Goal: Use online tool/utility: Utilize a website feature to perform a specific function

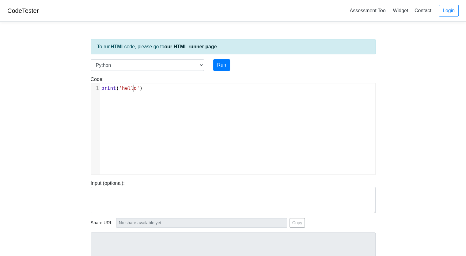
scroll to position [1, 0]
type textarea "print('hello')"
drag, startPoint x: 162, startPoint y: 90, endPoint x: 81, endPoint y: 88, distance: 81.1
click at [81, 88] on body "CodeTester Assessment Tool Widget Contact Login To run HTML code, please go to …" at bounding box center [233, 163] width 466 height 327
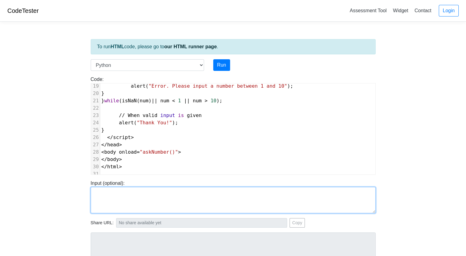
click at [99, 197] on textarea at bounding box center [233, 200] width 285 height 26
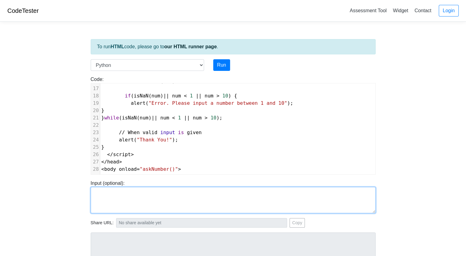
scroll to position [108, 0]
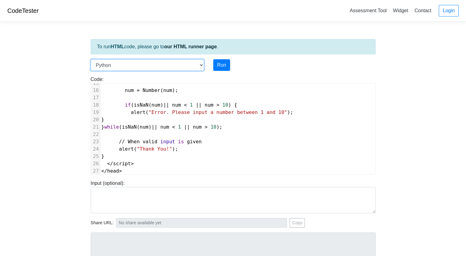
click at [200, 65] on select "C C++ Go Java Javascript Python Ruby" at bounding box center [147, 65] width 113 height 12
select select "javascript"
click at [91, 59] on select "C C++ Go Java Javascript Python Ruby" at bounding box center [147, 65] width 113 height 12
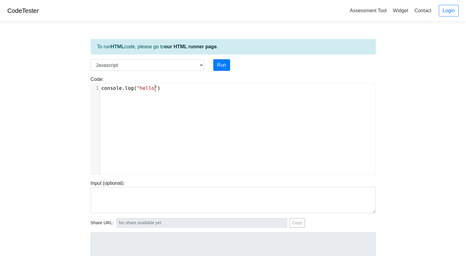
scroll to position [2, 0]
type textarea "console.log("hello")"
drag, startPoint x: 170, startPoint y: 92, endPoint x: 76, endPoint y: 88, distance: 94.7
click at [76, 88] on body "CodeTester Assessment Tool Widget Contact Login To run HTML code, please go to …" at bounding box center [233, 163] width 466 height 327
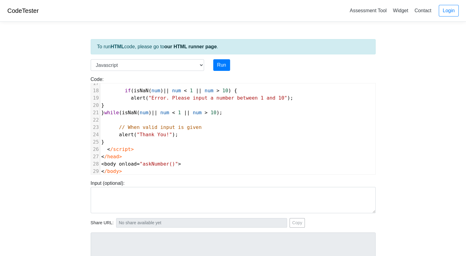
scroll to position [0, 0]
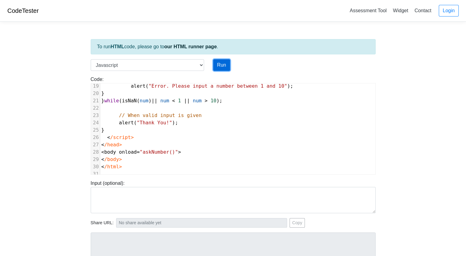
click at [219, 65] on button "Run" at bounding box center [221, 65] width 17 height 12
type input "[URL][DOMAIN_NAME]"
type textarea "Submission status: Runtime Error (NZEC) Stderr: /box/script.js:1 <!DOCTYPE html…"
